Goal: Task Accomplishment & Management: Use online tool/utility

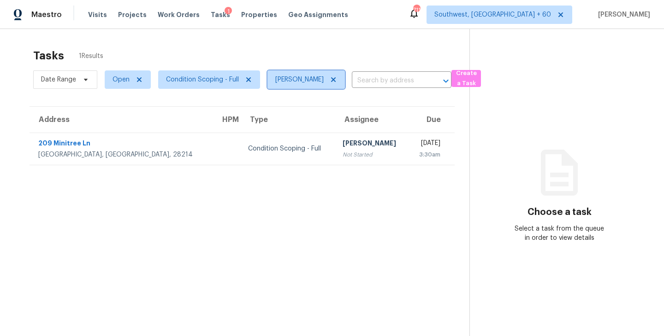
click at [342, 86] on span "[PERSON_NAME]" at bounding box center [305, 80] width 77 height 18
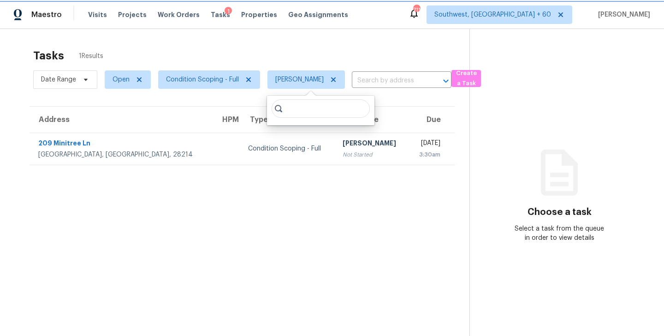
click at [344, 83] on span "[PERSON_NAME]" at bounding box center [305, 80] width 77 height 18
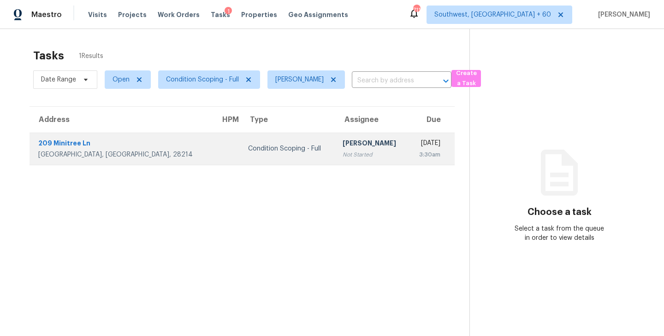
click at [342, 156] on div "Not Started" at bounding box center [371, 154] width 59 height 9
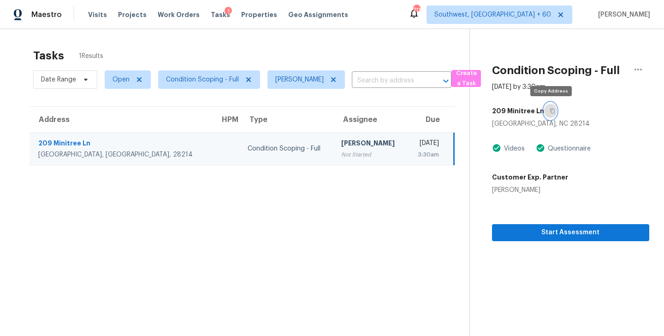
click at [552, 111] on icon "button" at bounding box center [552, 111] width 6 height 6
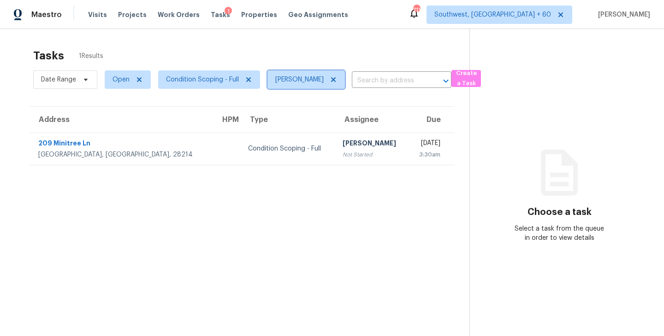
click at [336, 81] on icon at bounding box center [333, 79] width 5 height 5
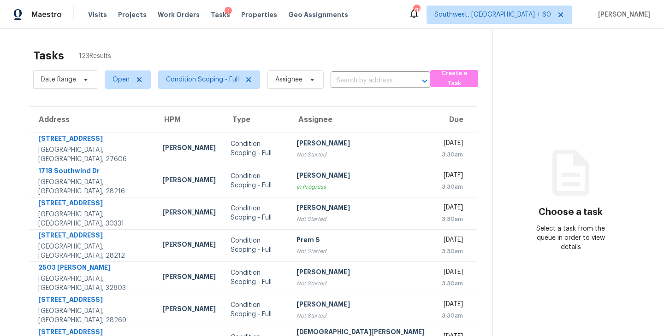
click at [348, 82] on input "text" at bounding box center [367, 81] width 74 height 14
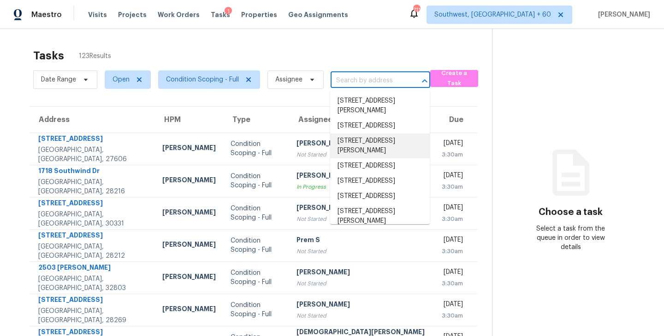
click at [531, 133] on section "Choose a task Select a task from the queue in order to view details" at bounding box center [570, 254] width 157 height 451
click at [378, 86] on input "text" at bounding box center [367, 81] width 74 height 14
paste input "209 Minitree Ln, Charlotte, NC 28214"
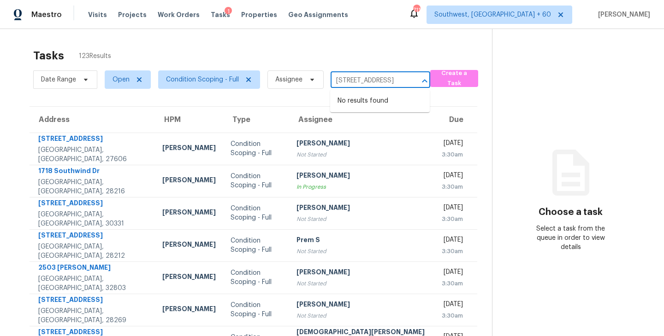
type input "209 Minitree Ln, Charlotte, NC 28214"
click at [386, 53] on div "Tasks 123 Results" at bounding box center [262, 56] width 459 height 24
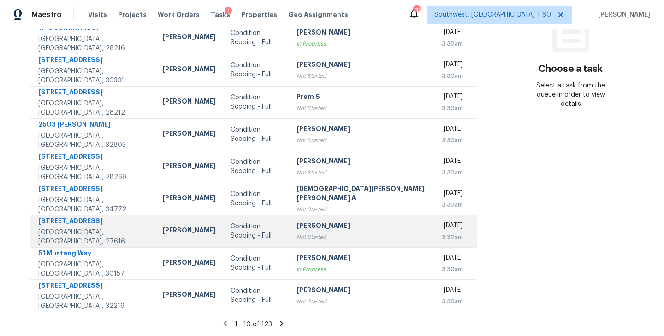
scroll to position [0, 0]
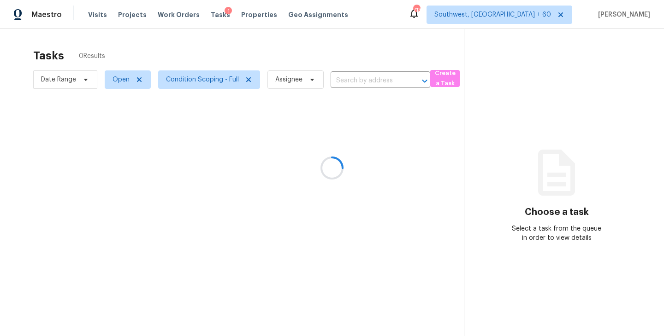
click at [309, 78] on div at bounding box center [332, 168] width 664 height 336
click at [308, 81] on div at bounding box center [332, 168] width 664 height 336
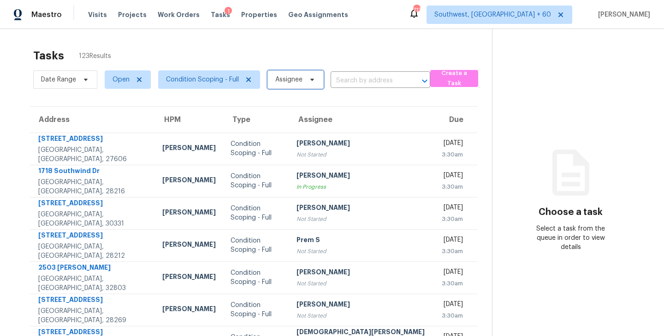
click at [308, 81] on icon at bounding box center [311, 79] width 7 height 7
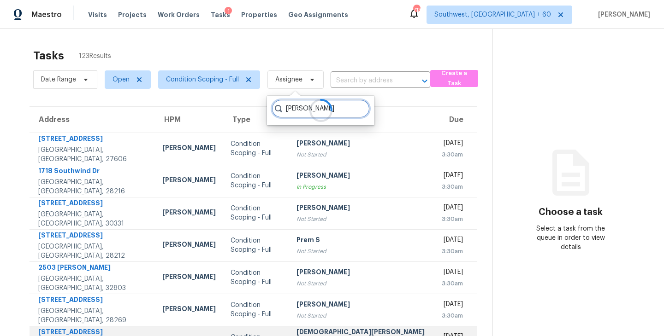
type input "sakthivel"
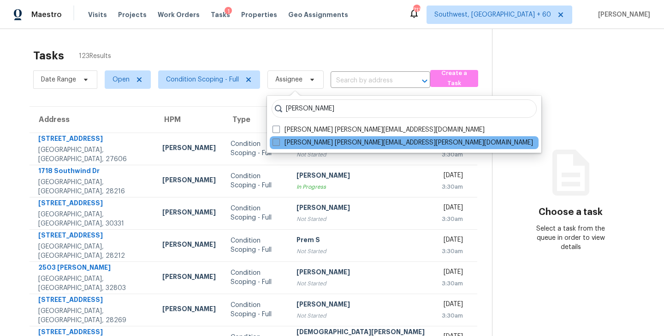
click at [335, 144] on label "Sakthivel Chandran sakthivel.chandran@opendoor.com" at bounding box center [402, 142] width 260 height 9
click at [278, 144] on input "Sakthivel Chandran sakthivel.chandran@opendoor.com" at bounding box center [275, 141] width 6 height 6
checkbox input "true"
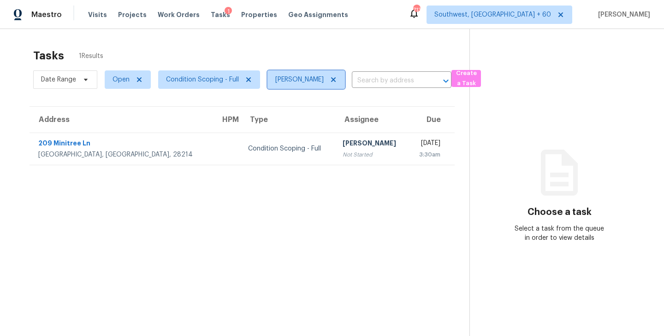
click at [337, 78] on icon at bounding box center [333, 79] width 7 height 7
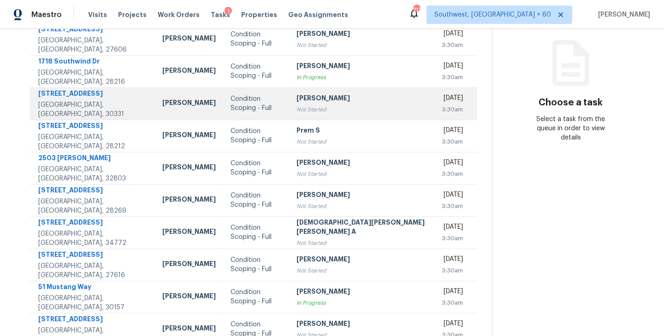
scroll to position [143, 0]
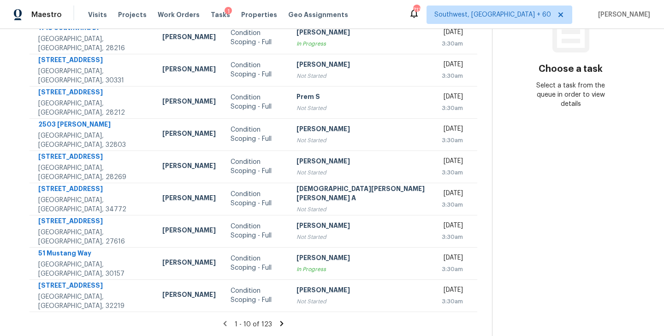
click at [280, 324] on icon at bounding box center [281, 323] width 3 height 5
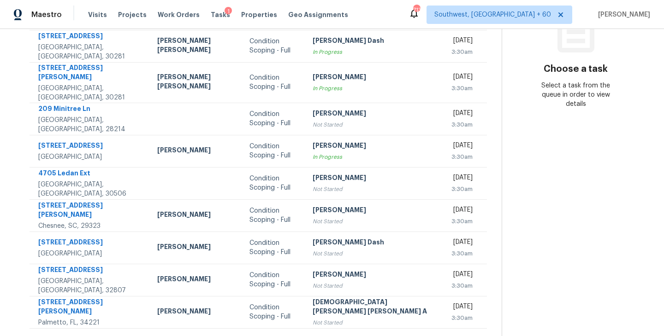
click at [224, 336] on icon at bounding box center [228, 340] width 8 height 8
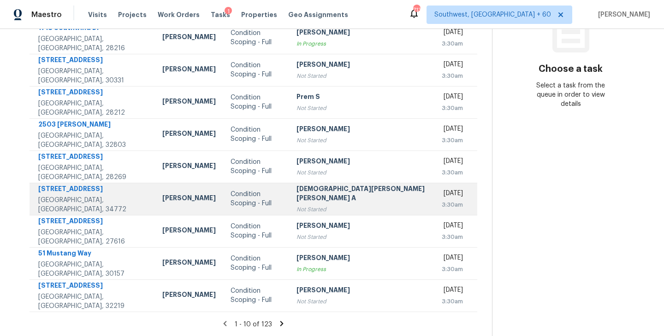
scroll to position [0, 0]
